Goal: Check status: Check status

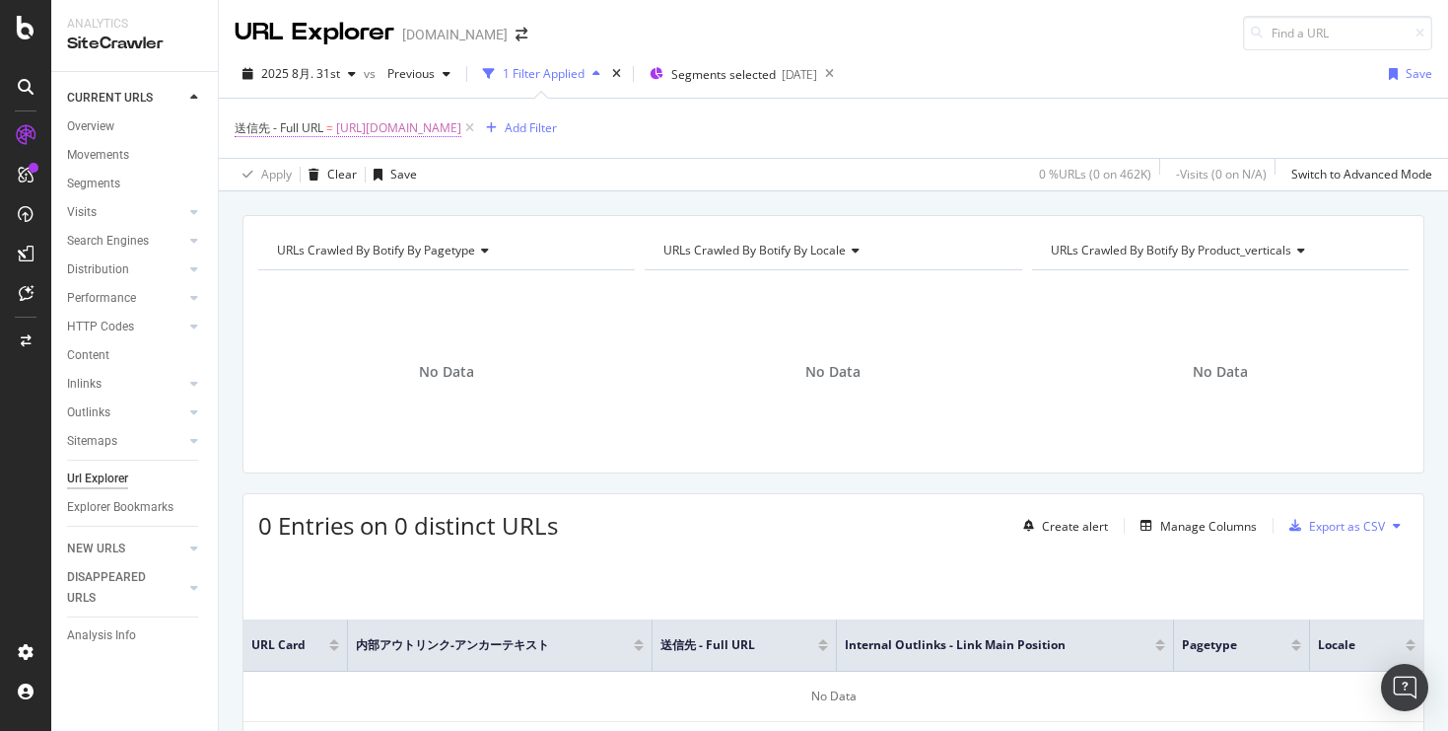
click at [421, 126] on span "[URL][DOMAIN_NAME]" at bounding box center [398, 128] width 125 height 28
click at [336, 57] on div "2025 8月. 31st vs Previous 1 Filter Applied Segments selected [DATE] Save 送信先 - …" at bounding box center [834, 120] width 1230 height 141
click at [307, 87] on div "2025 8月. 31st" at bounding box center [299, 74] width 129 height 30
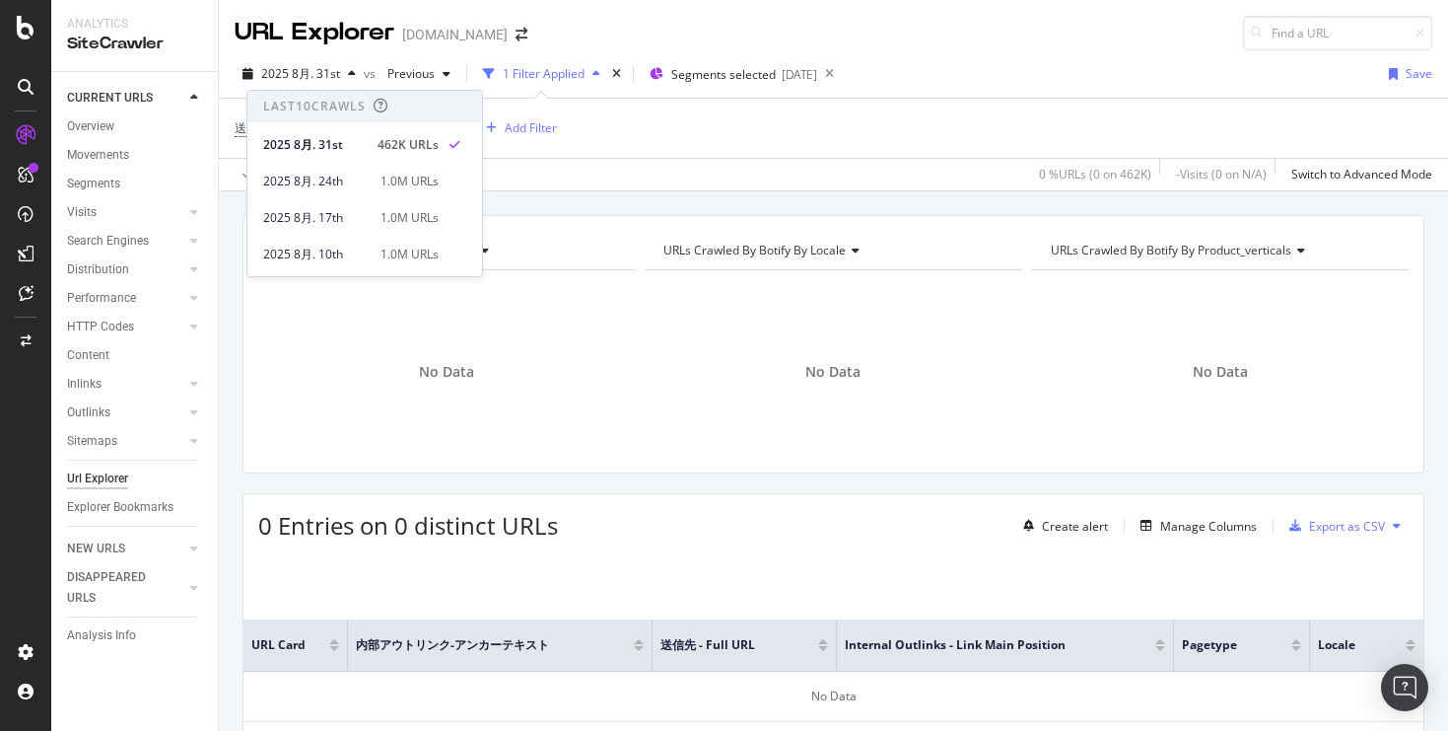
click at [237, 345] on div "URLs Crawled By Botify By pagetype Chart (by Value) Table Expand Export as CSV …" at bounding box center [834, 536] width 1230 height 643
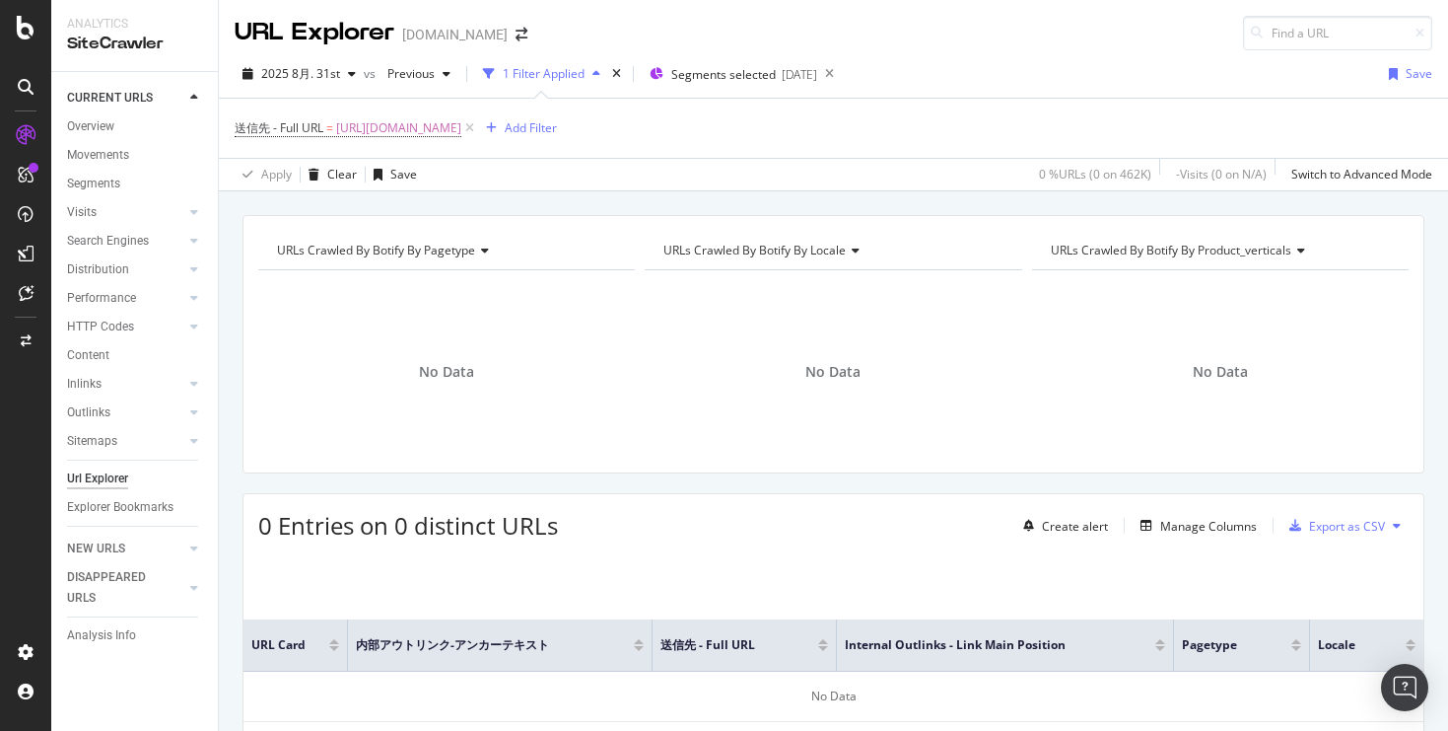
click at [25, 260] on icon at bounding box center [26, 254] width 16 height 16
